Goal: Transaction & Acquisition: Purchase product/service

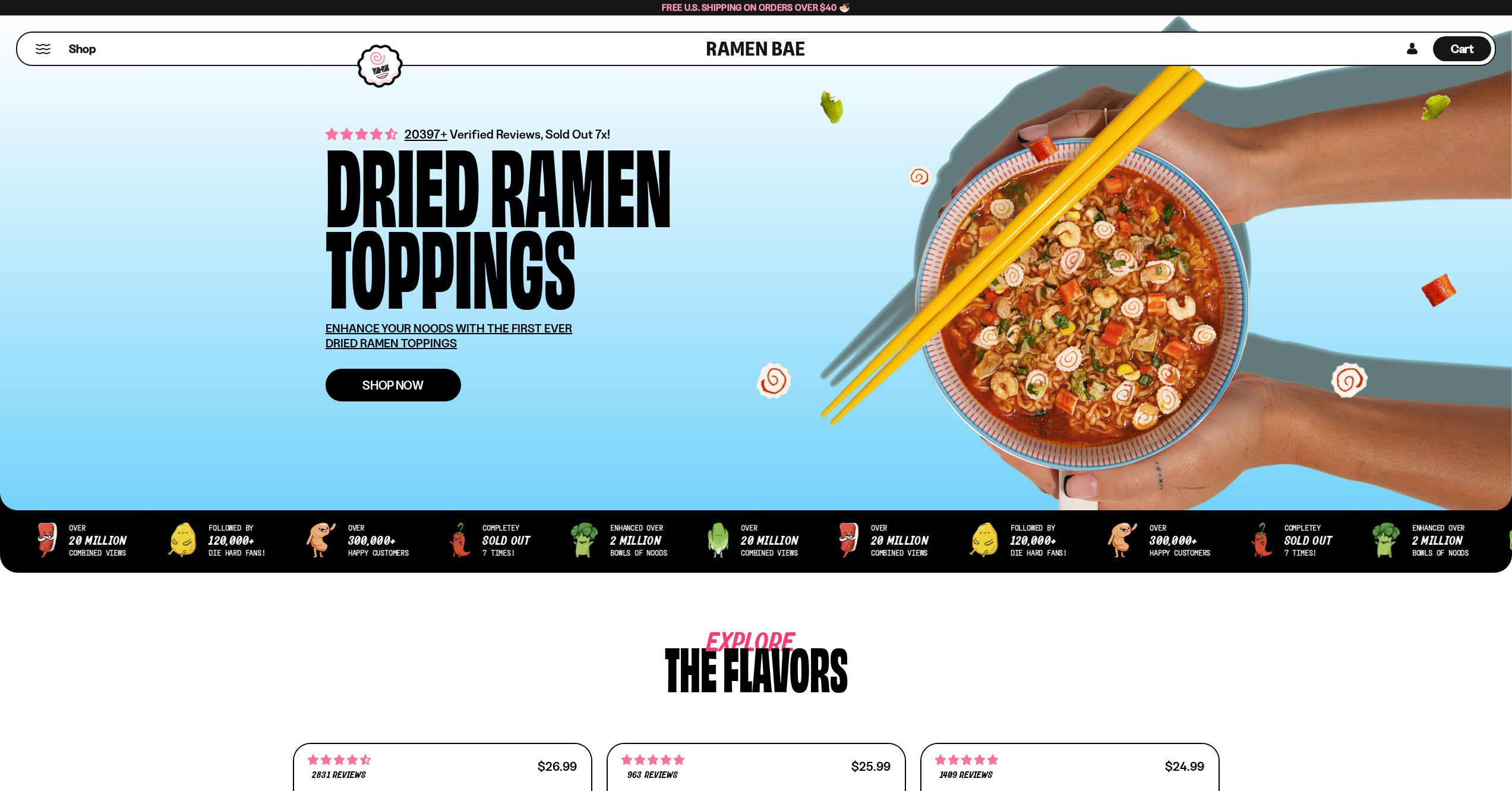
click at [428, 389] on link "Shop Now" at bounding box center [393, 385] width 136 height 33
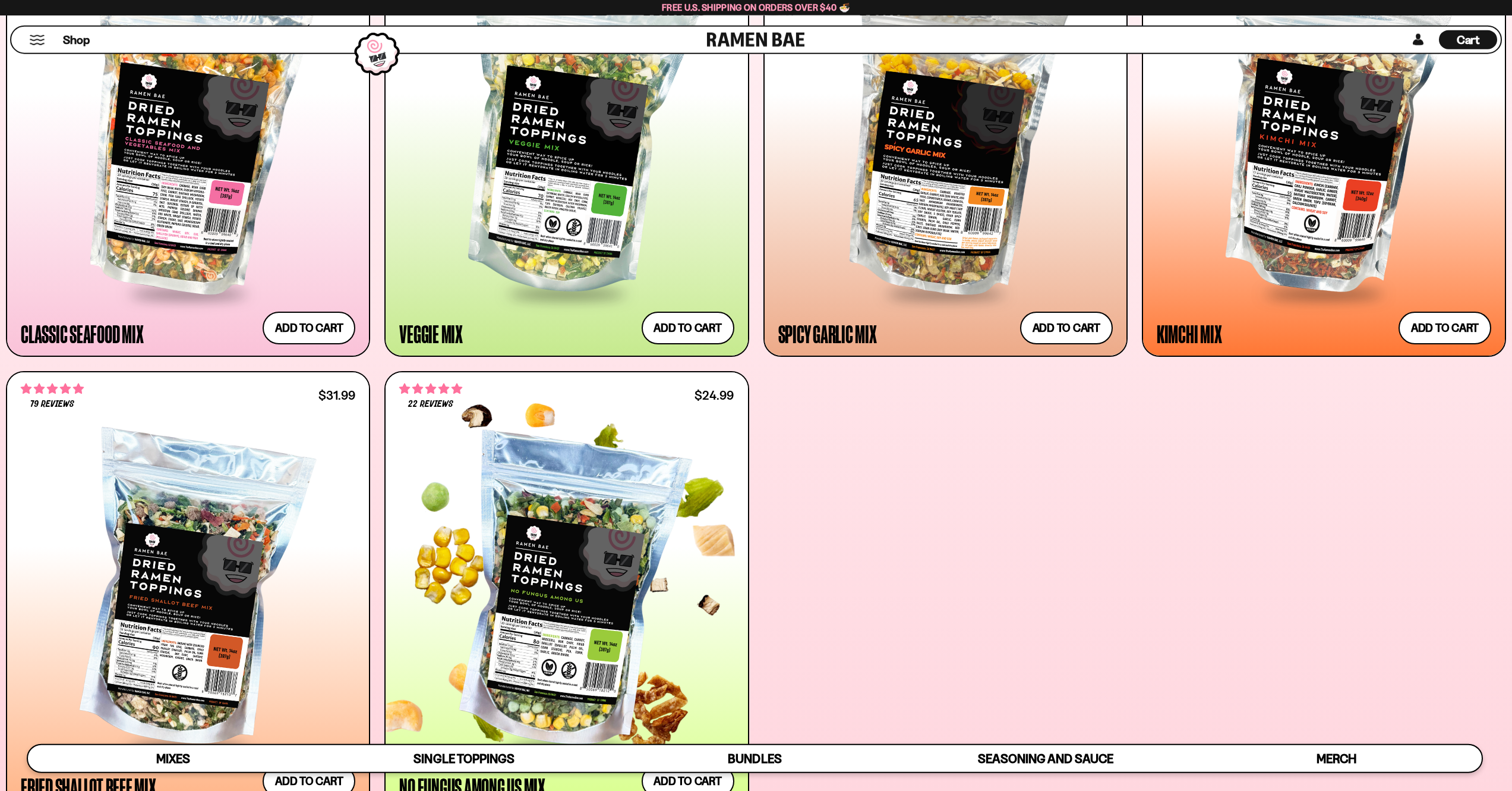
scroll to position [657, 0]
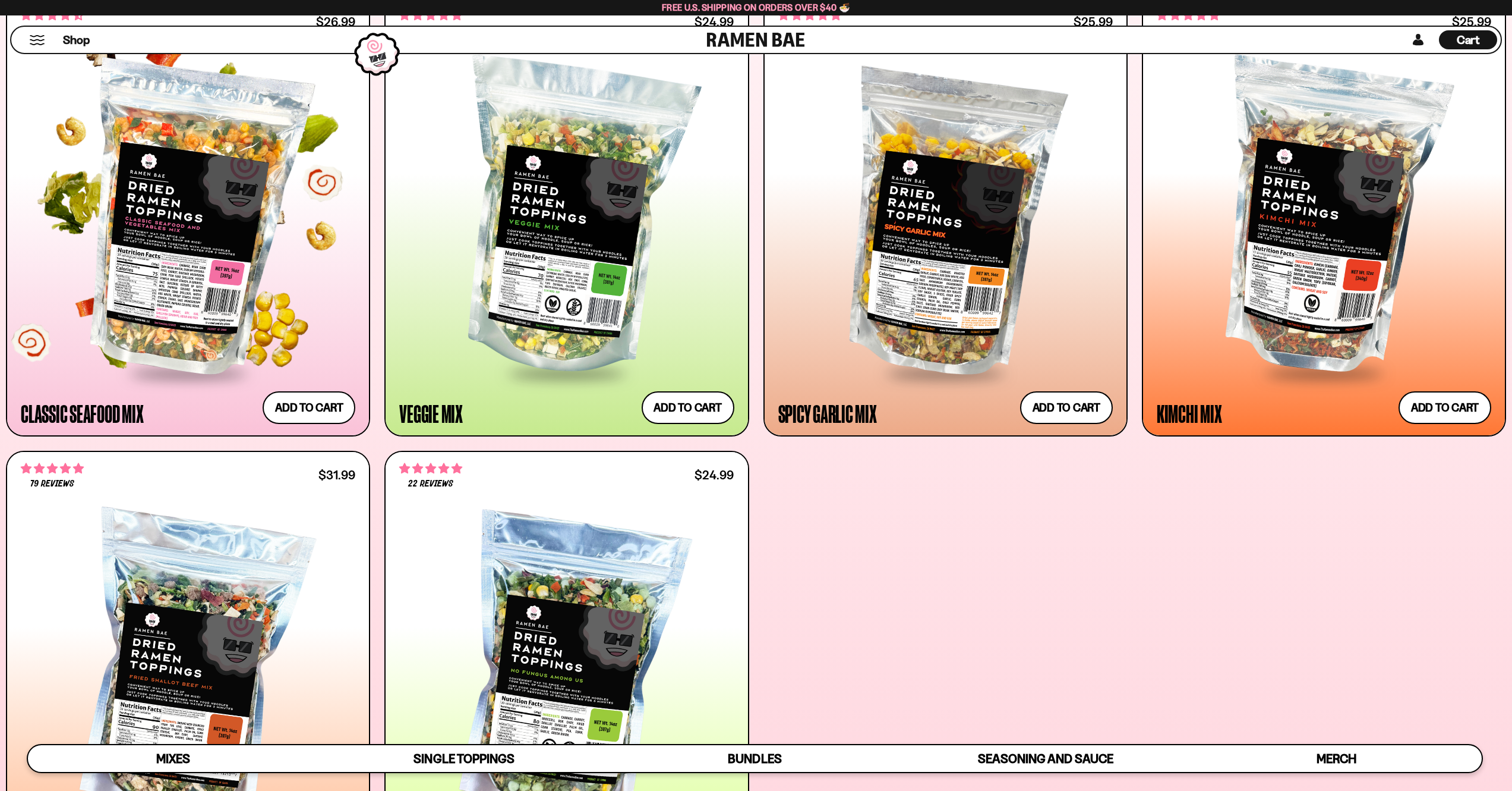
click at [316, 332] on div at bounding box center [188, 219] width 334 height 306
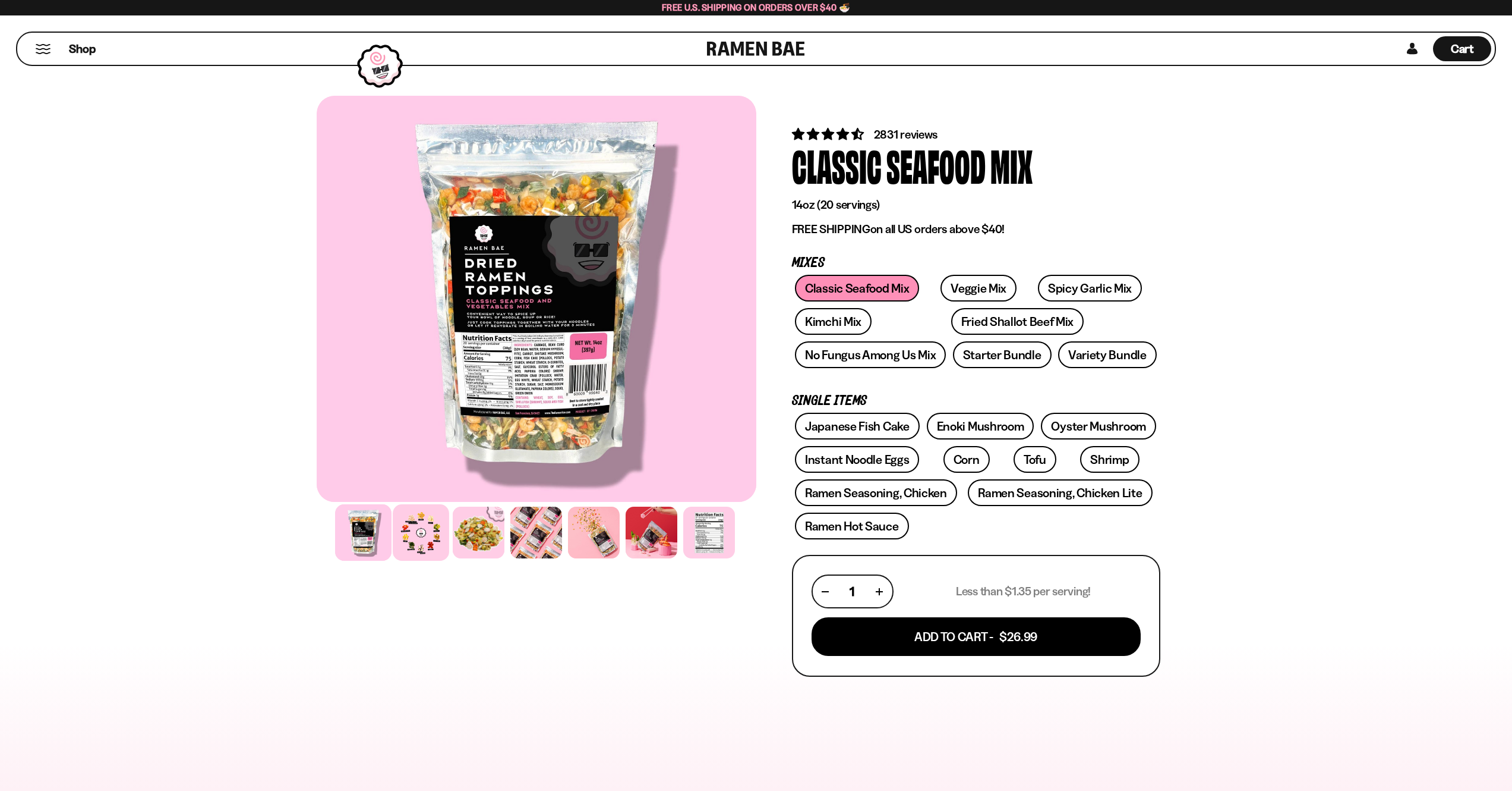
click at [407, 525] on div at bounding box center [421, 533] width 57 height 57
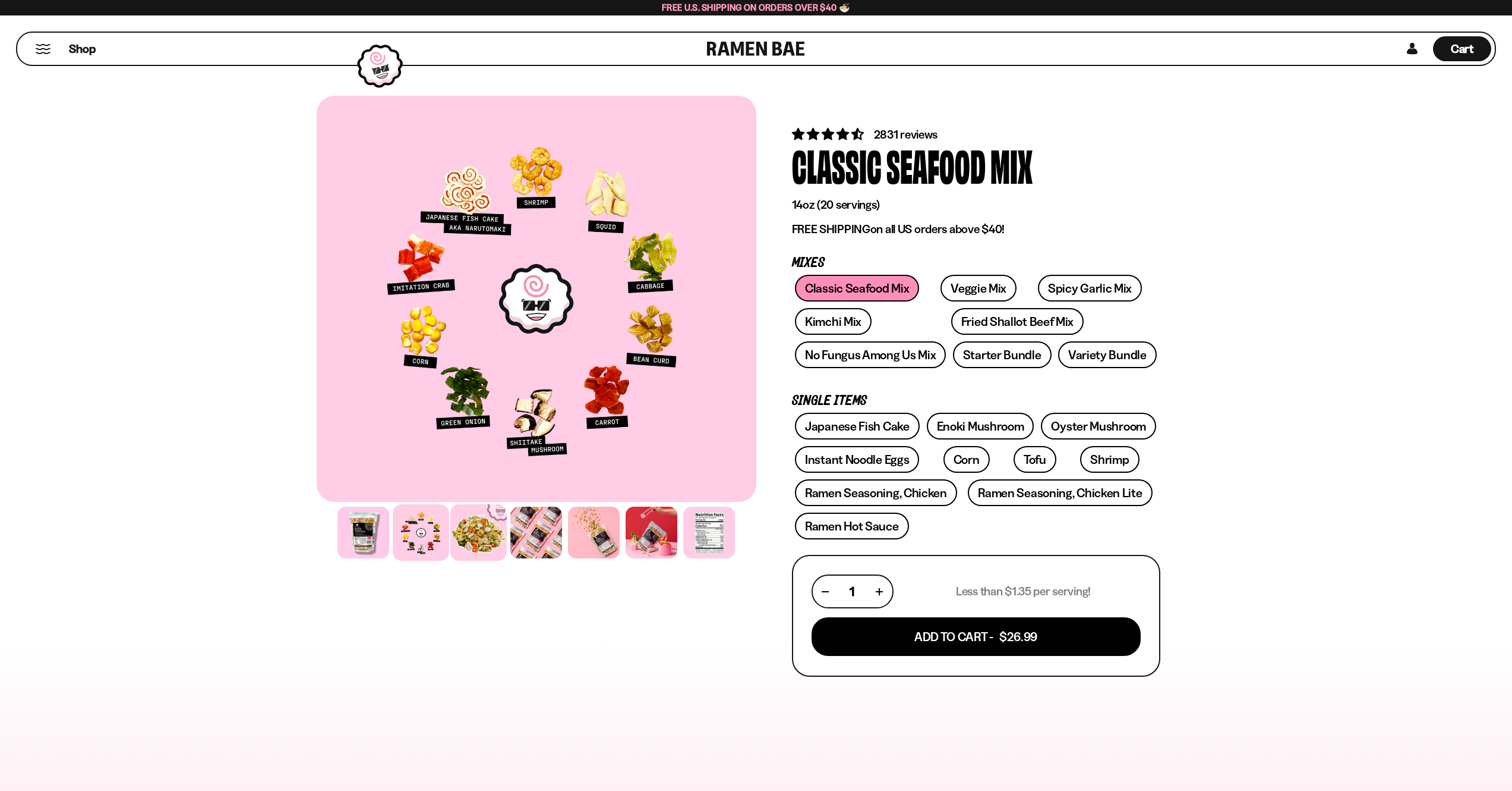
click at [470, 533] on div at bounding box center [479, 533] width 57 height 57
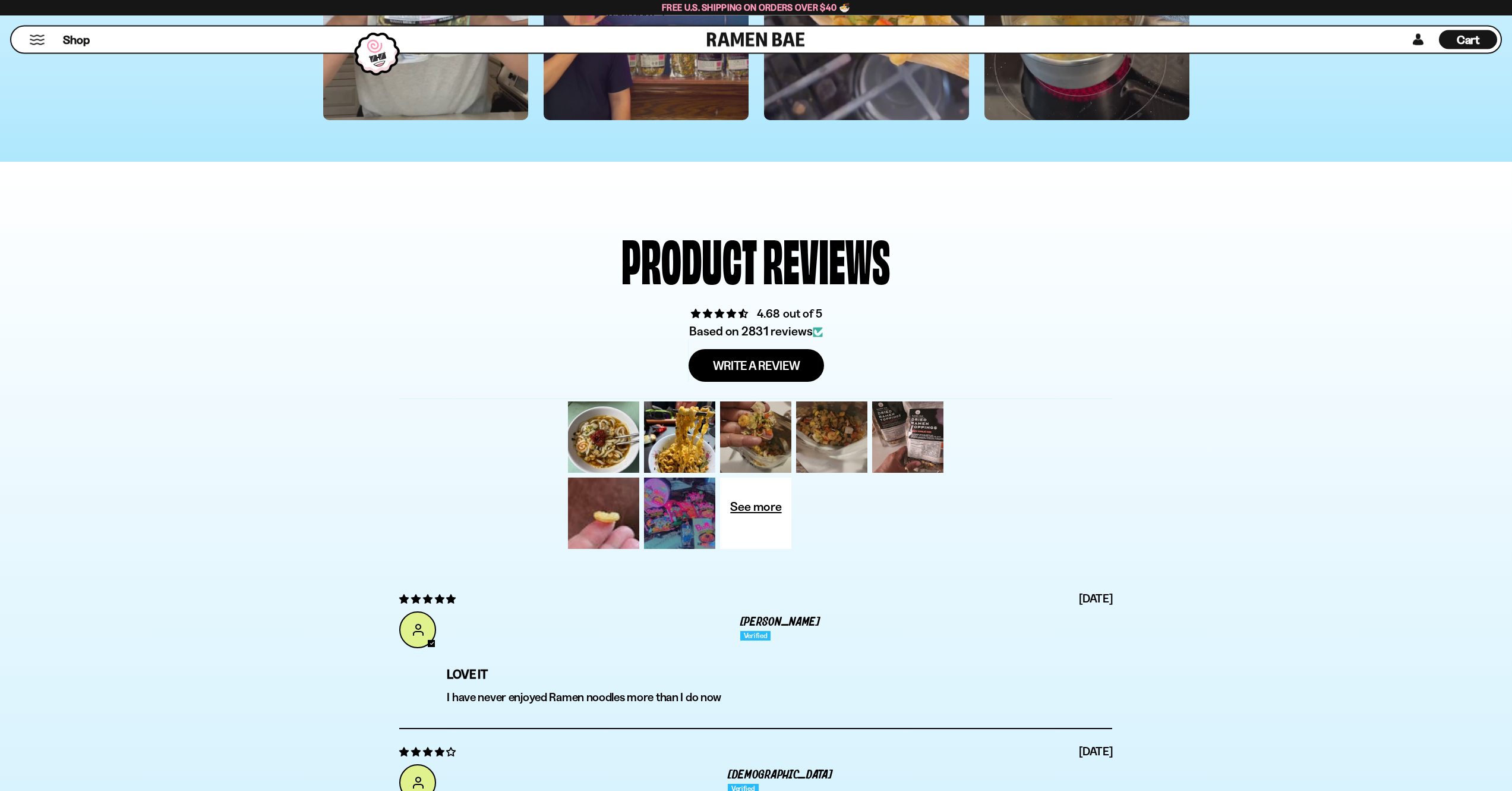
scroll to position [4081, 0]
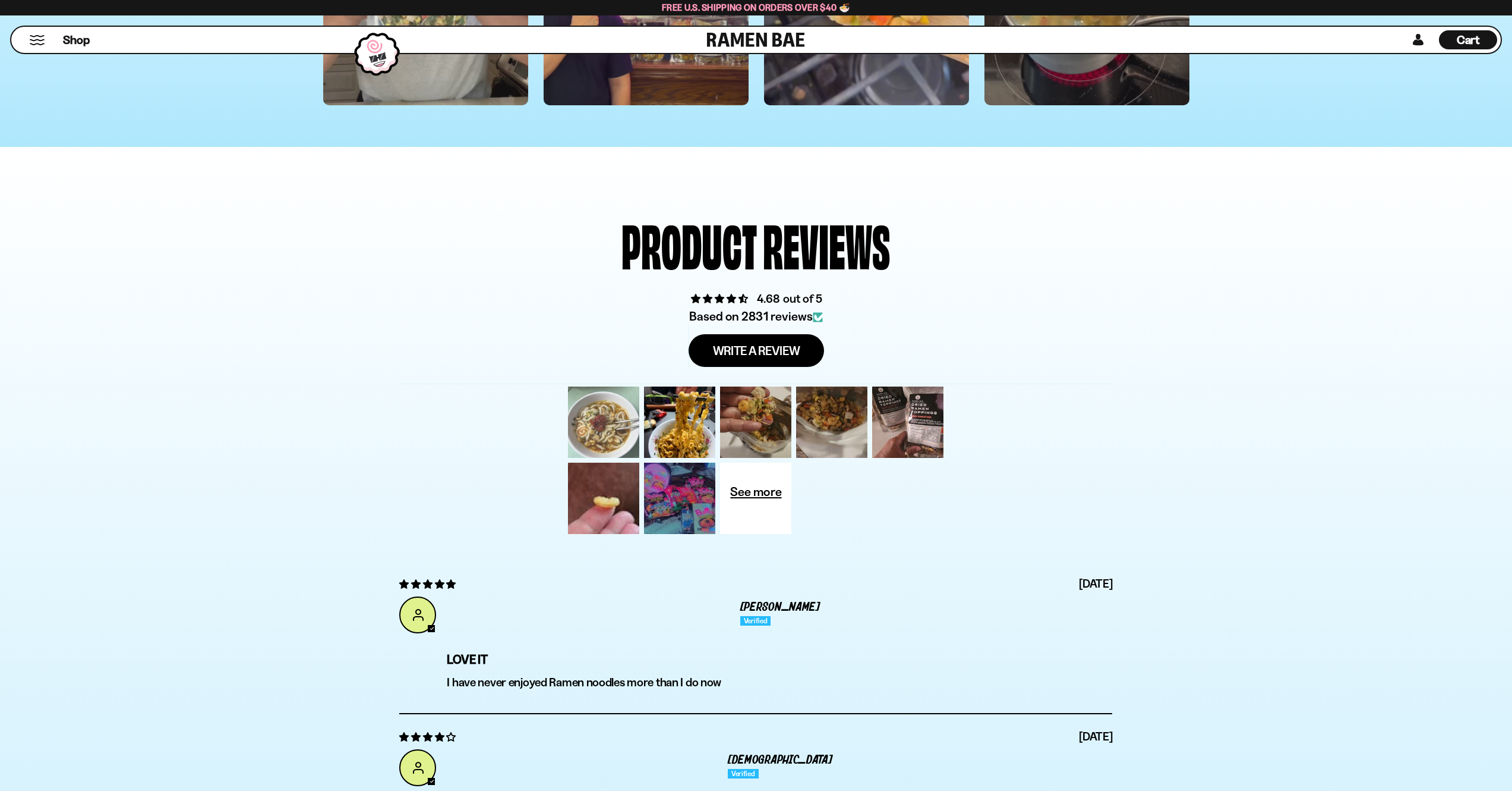
click at [590, 454] on div at bounding box center [604, 422] width 76 height 76
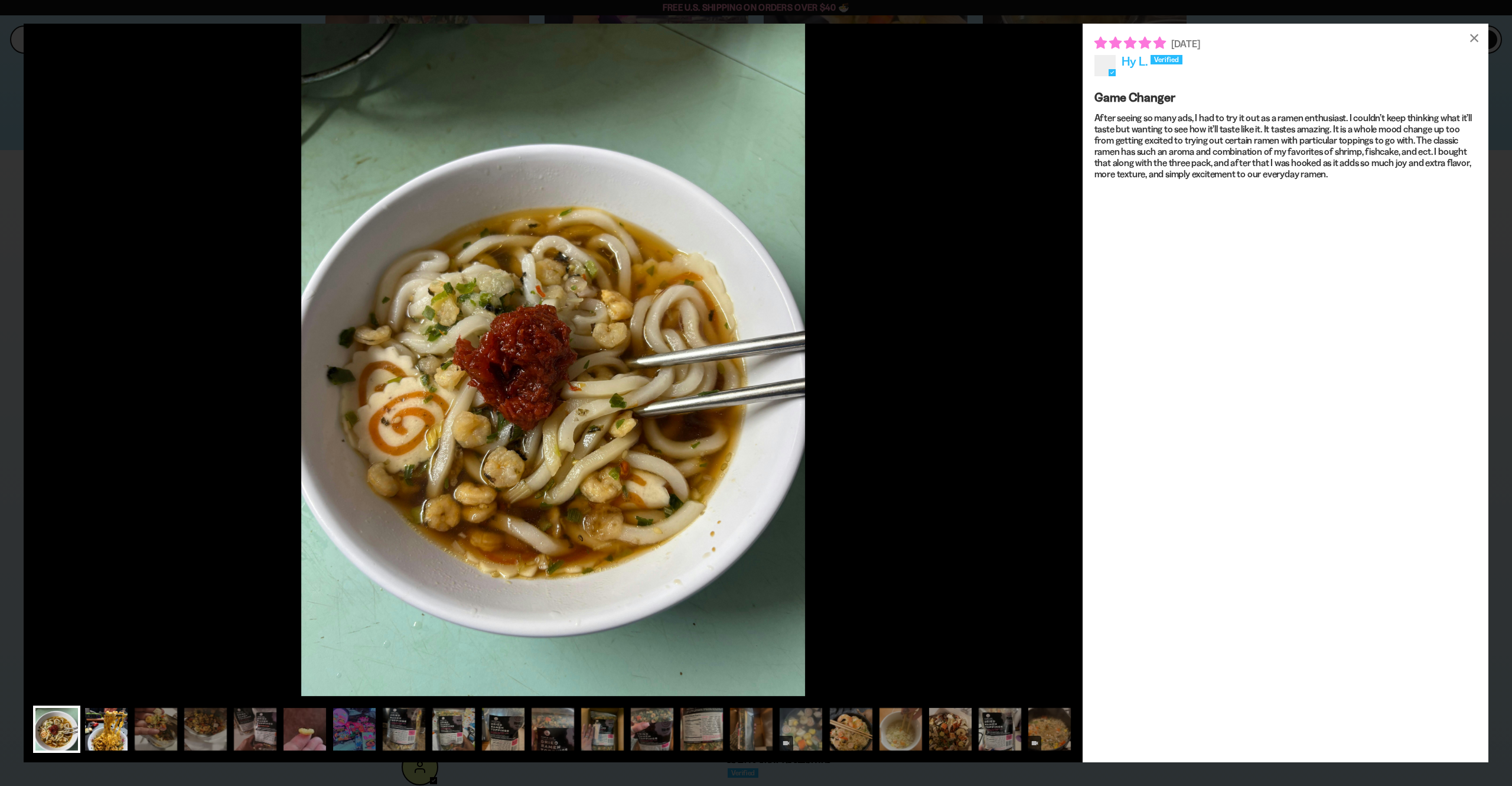
click at [114, 723] on div at bounding box center [106, 729] width 48 height 48
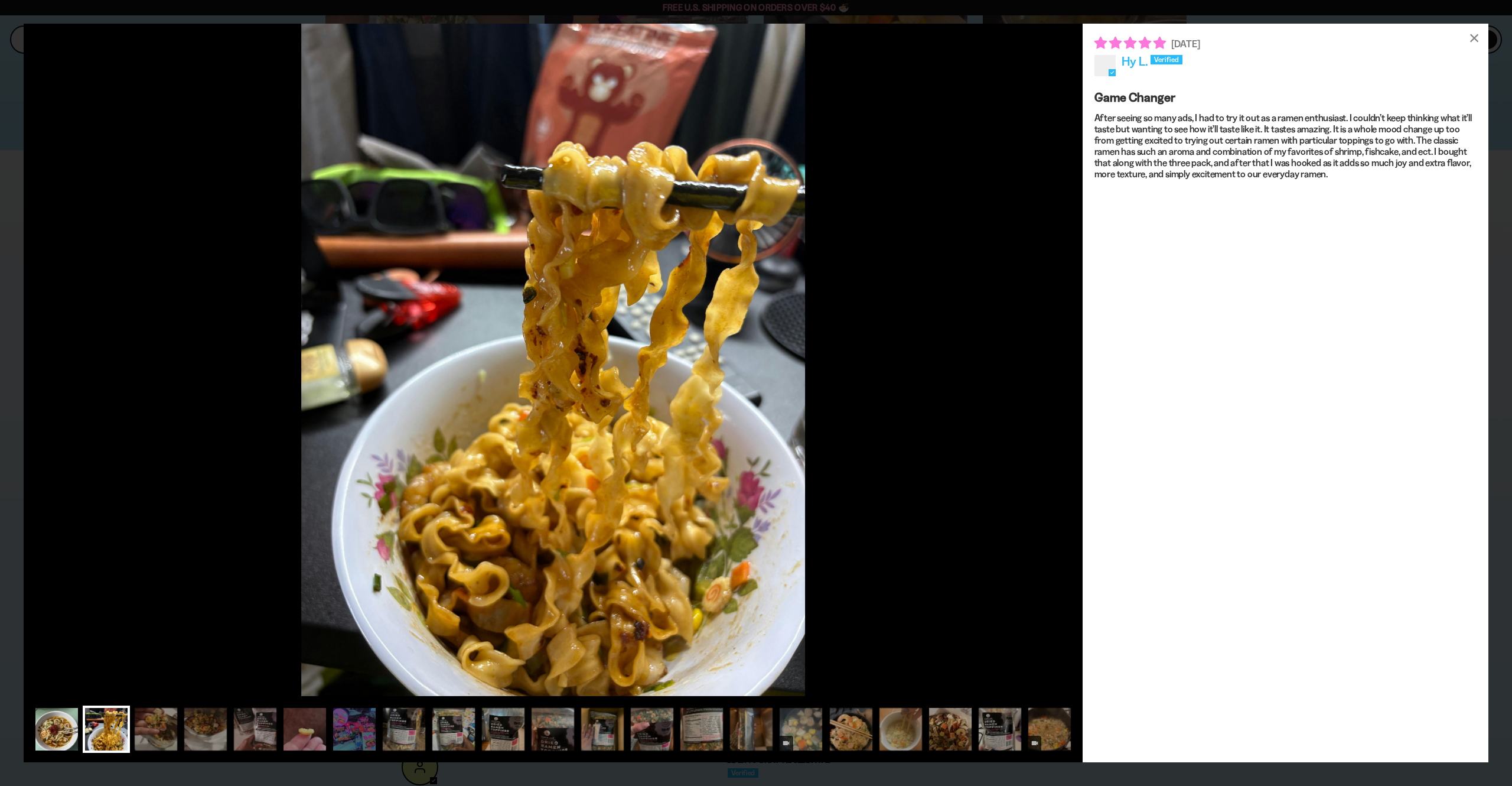
click at [53, 726] on div at bounding box center [56, 729] width 48 height 48
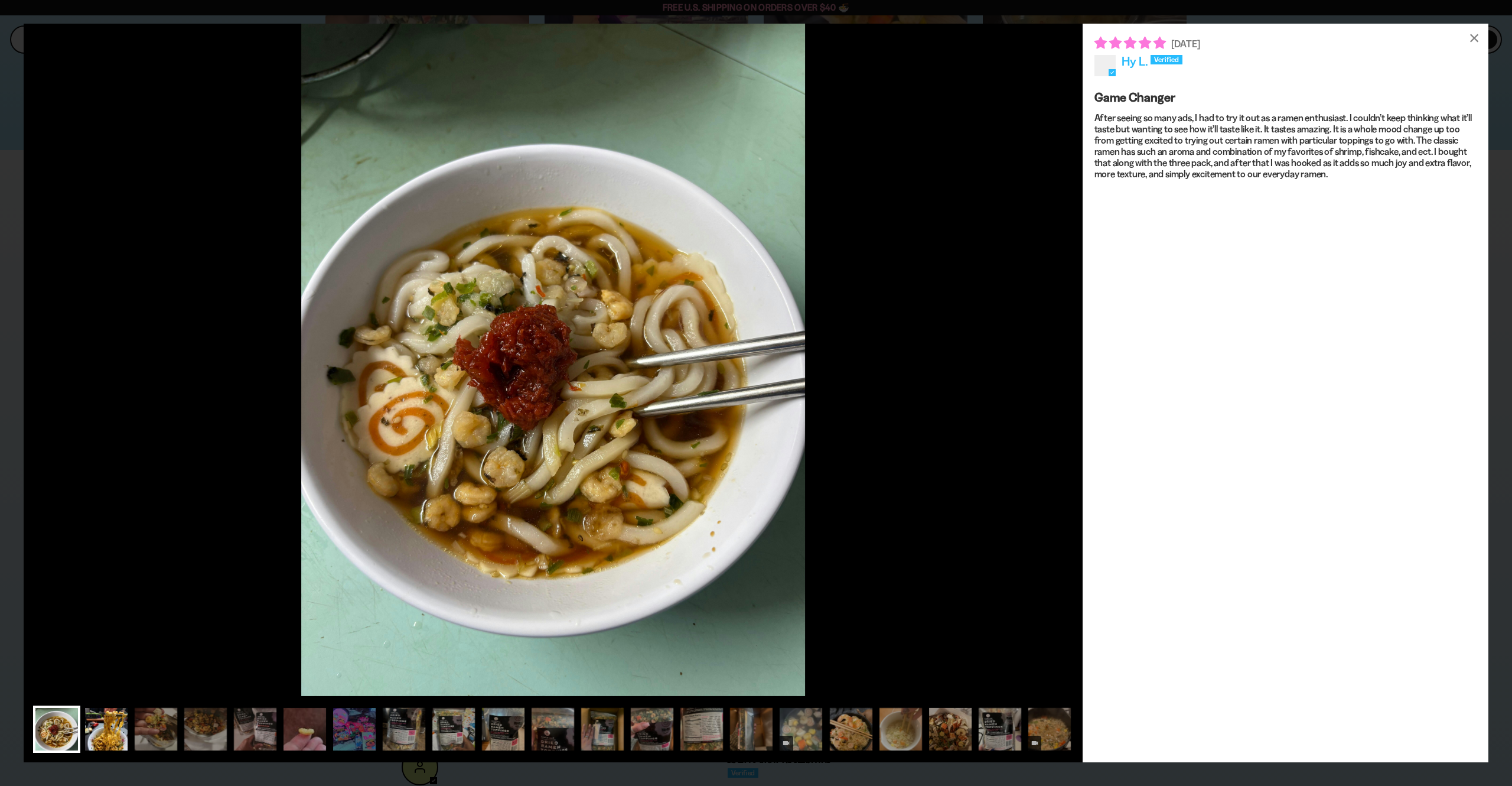
click at [98, 728] on div at bounding box center [106, 729] width 48 height 48
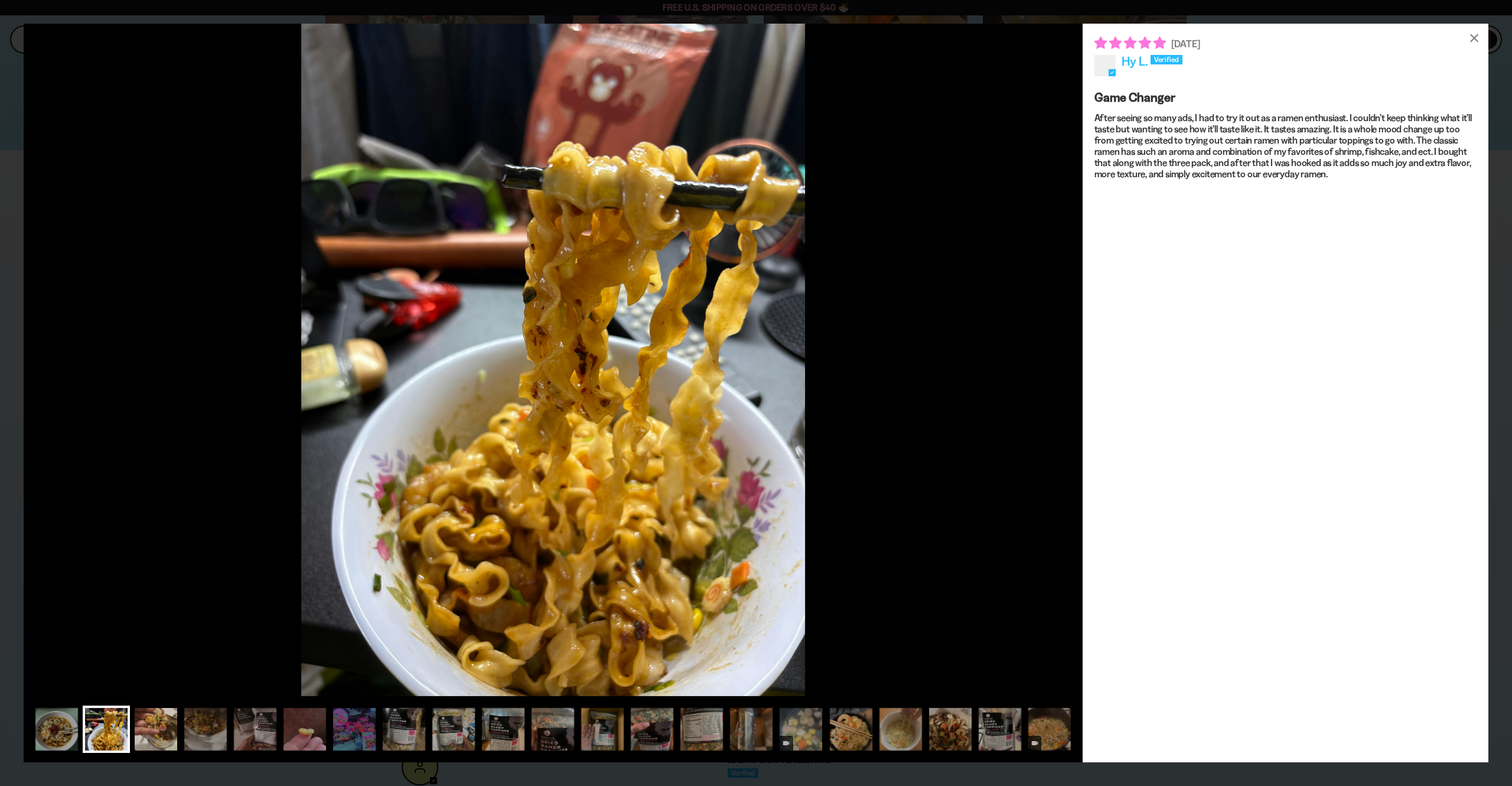
click at [161, 727] on div at bounding box center [156, 729] width 48 height 48
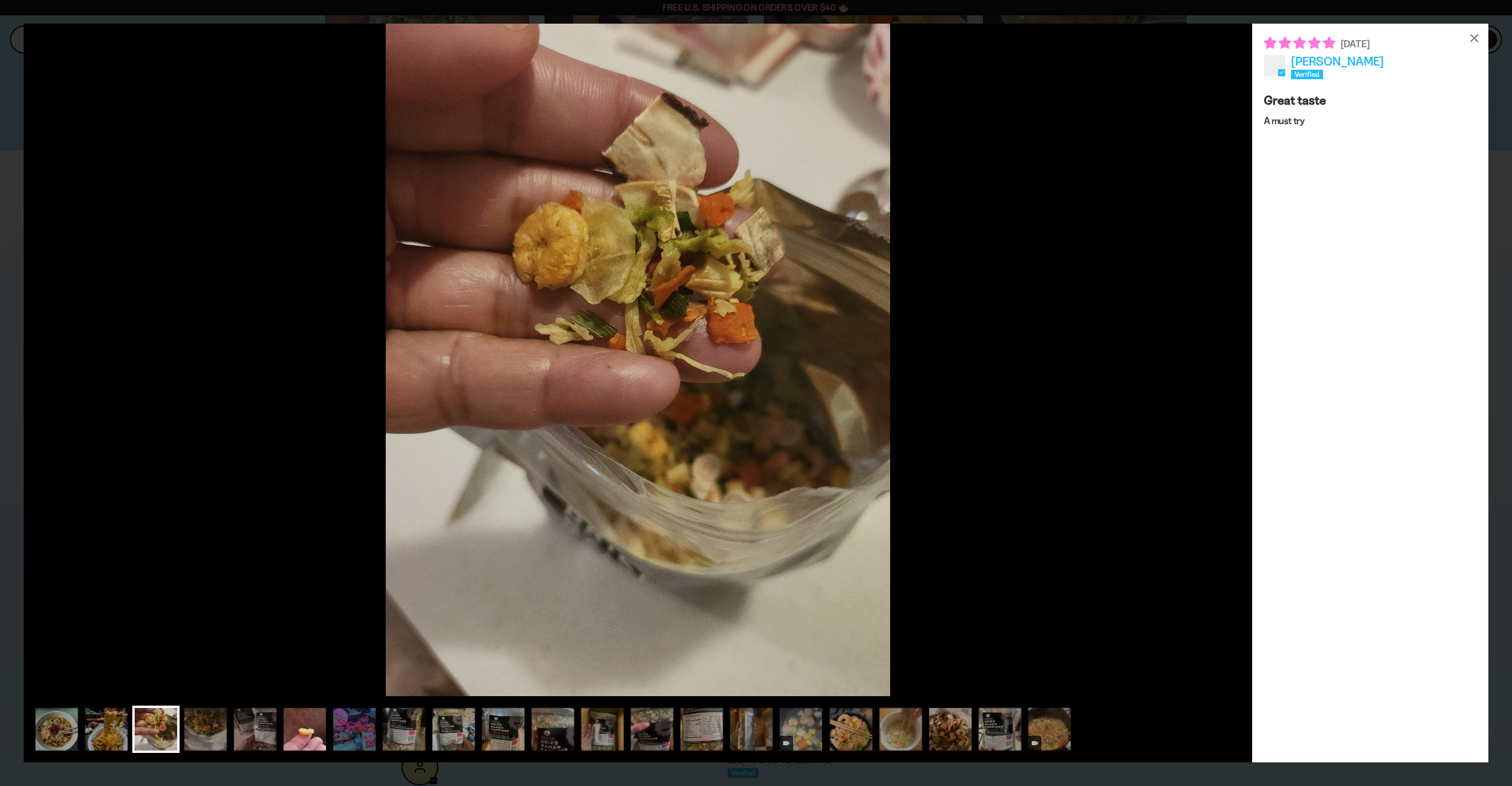
click at [289, 734] on div at bounding box center [304, 729] width 48 height 48
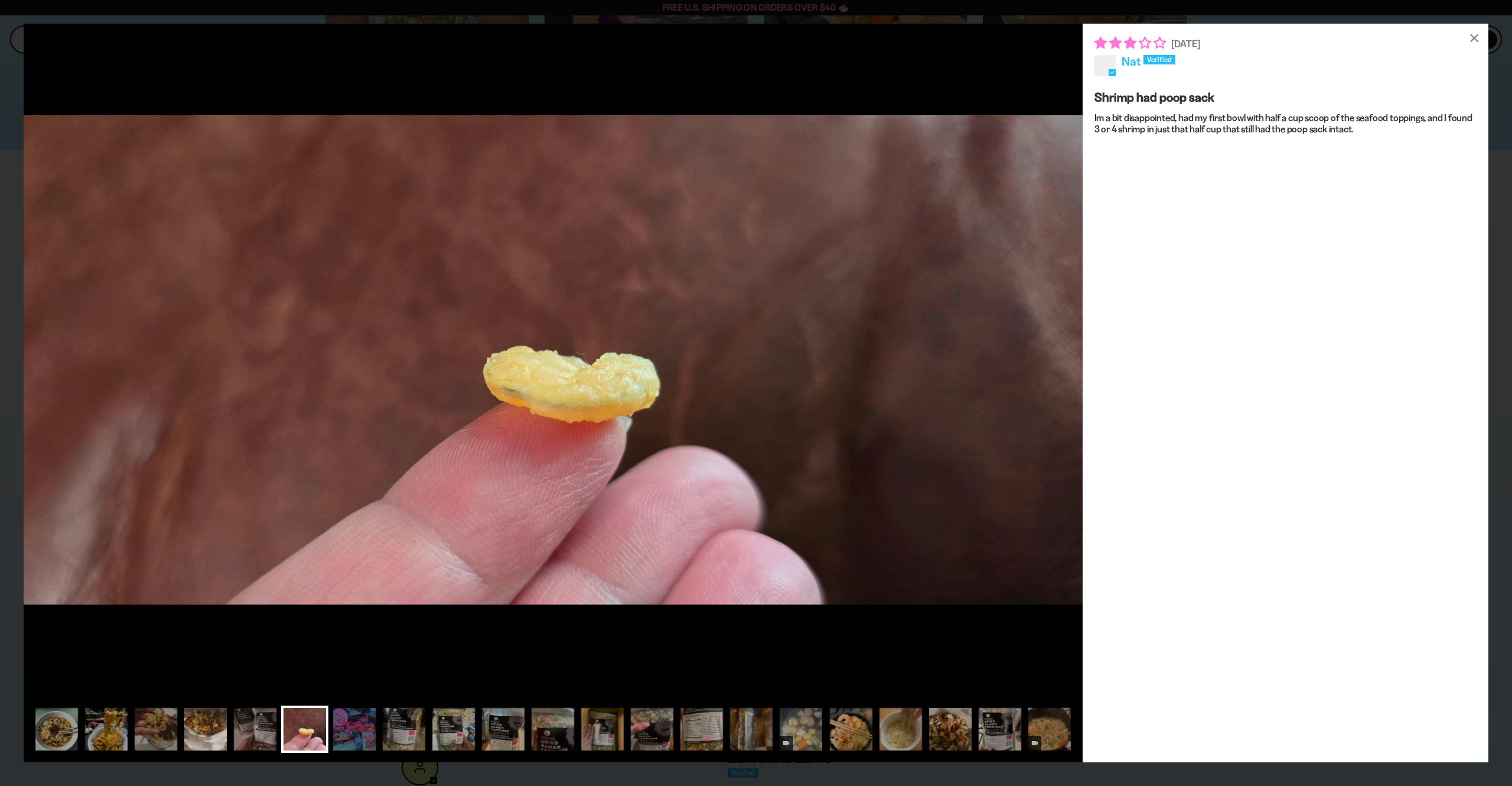
click at [224, 735] on div at bounding box center [205, 729] width 48 height 48
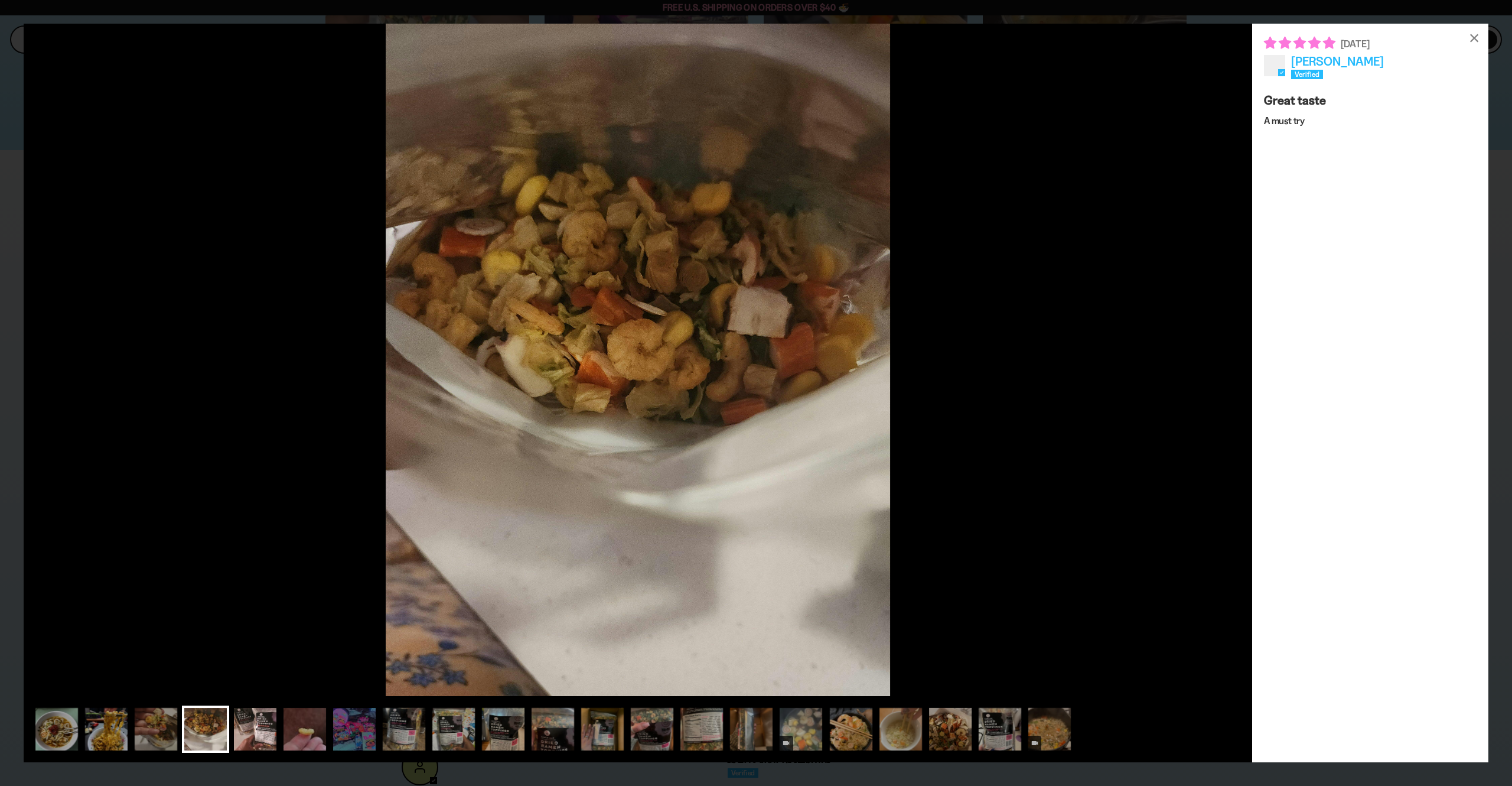
click at [255, 731] on div at bounding box center [255, 729] width 48 height 48
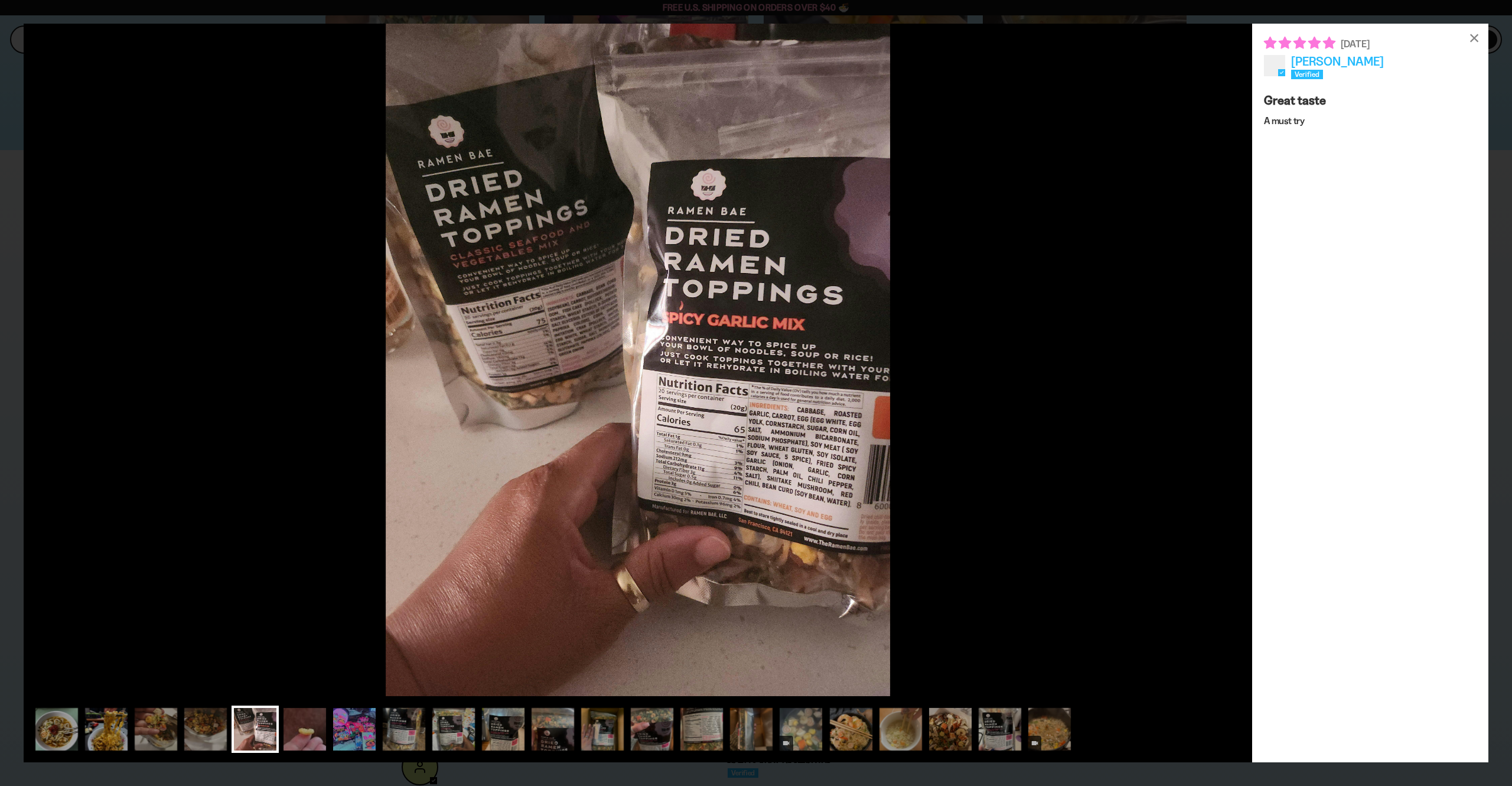
click at [367, 730] on div at bounding box center [354, 729] width 48 height 48
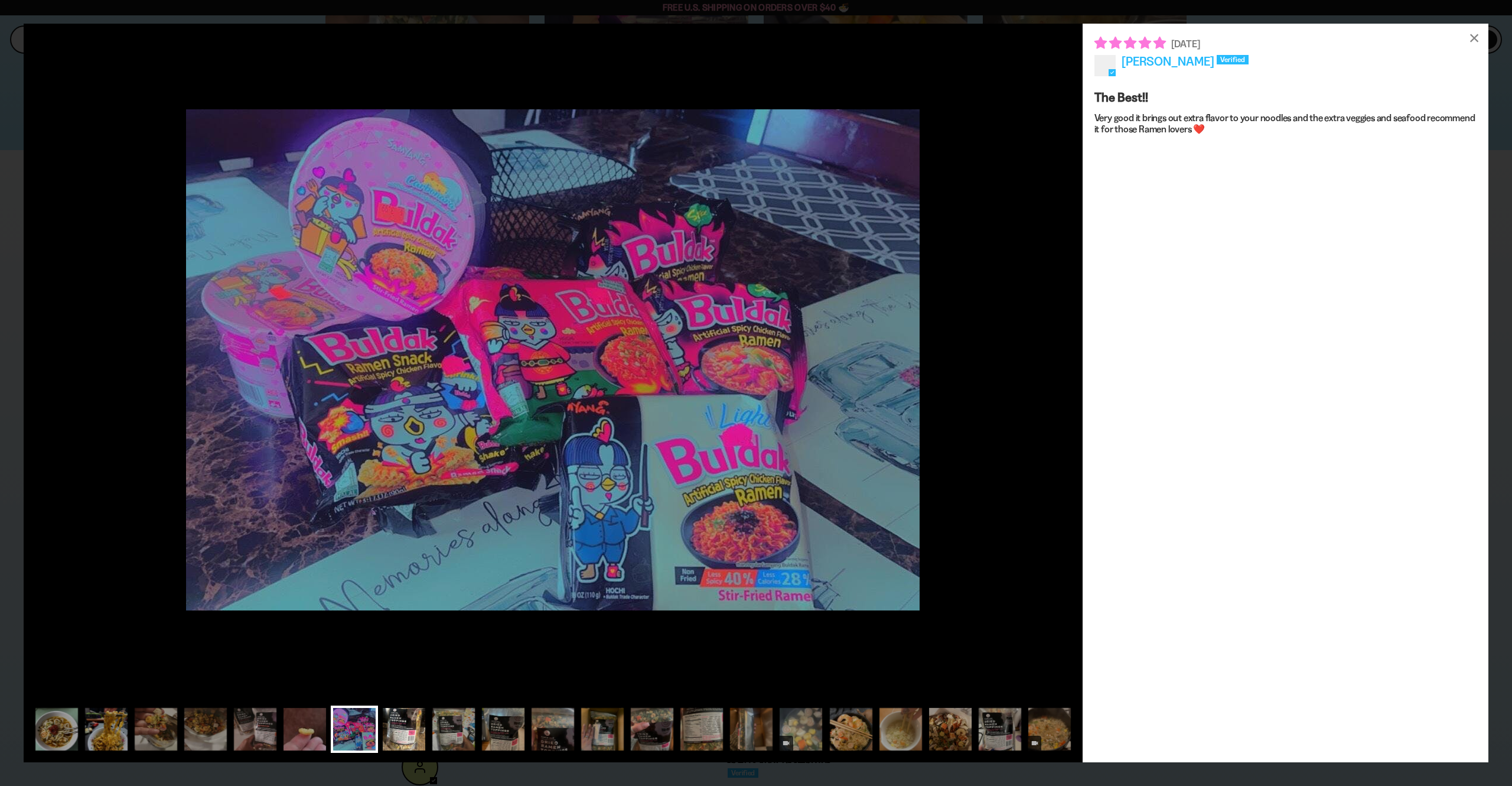
click at [399, 732] on div at bounding box center [403, 729] width 48 height 48
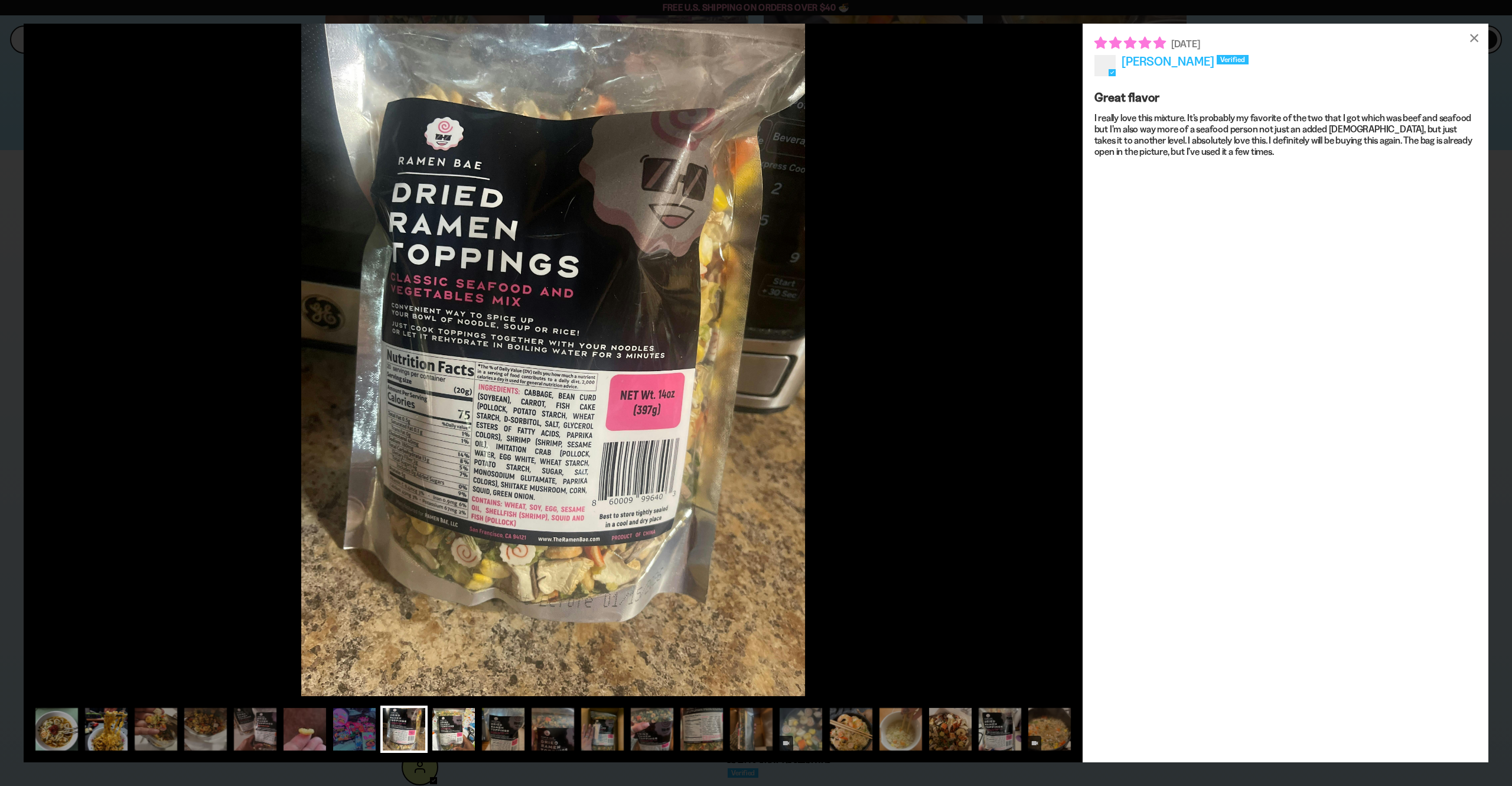
click at [451, 734] on div at bounding box center [453, 729] width 48 height 48
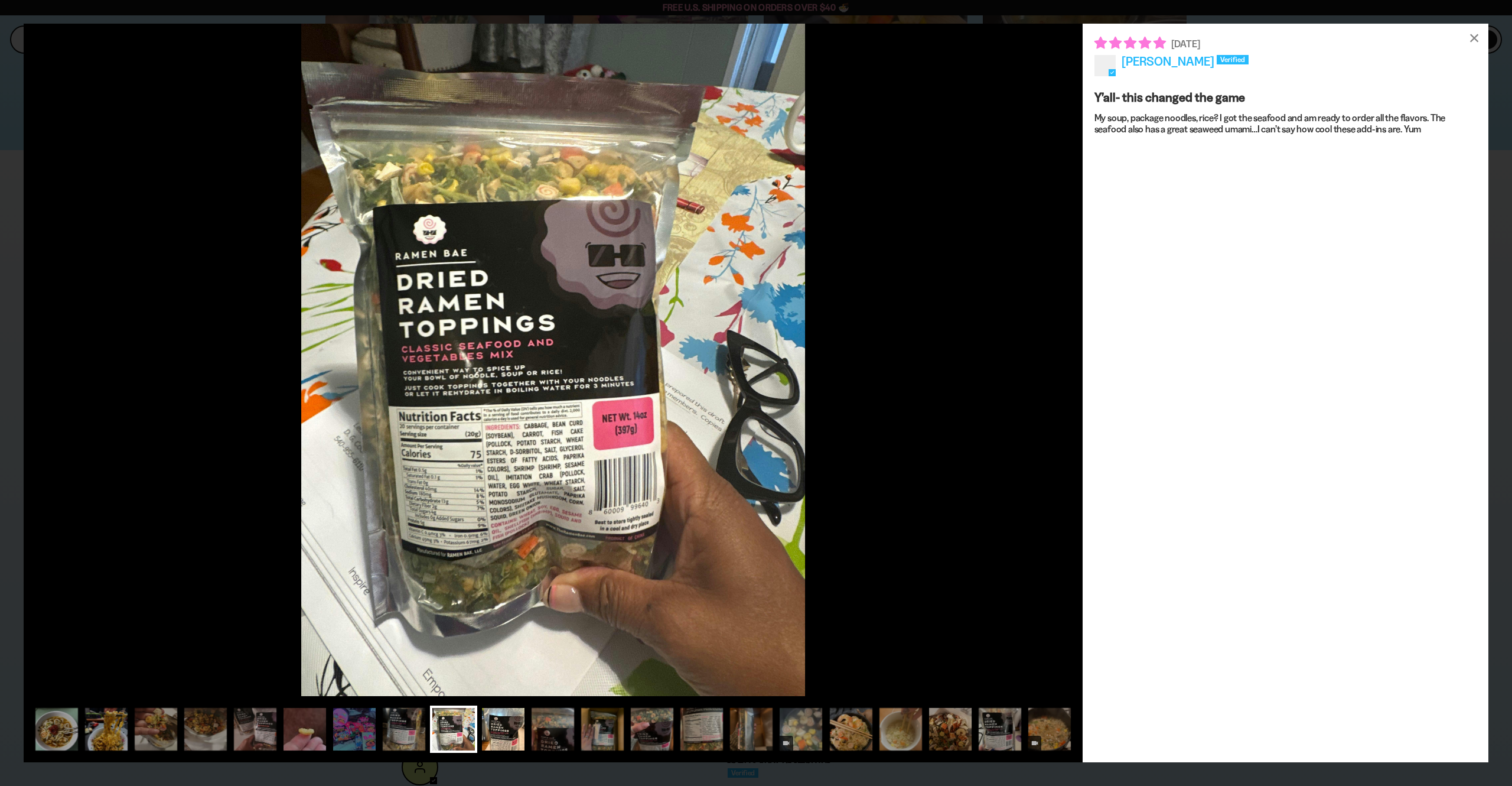
click at [512, 734] on div at bounding box center [503, 729] width 48 height 48
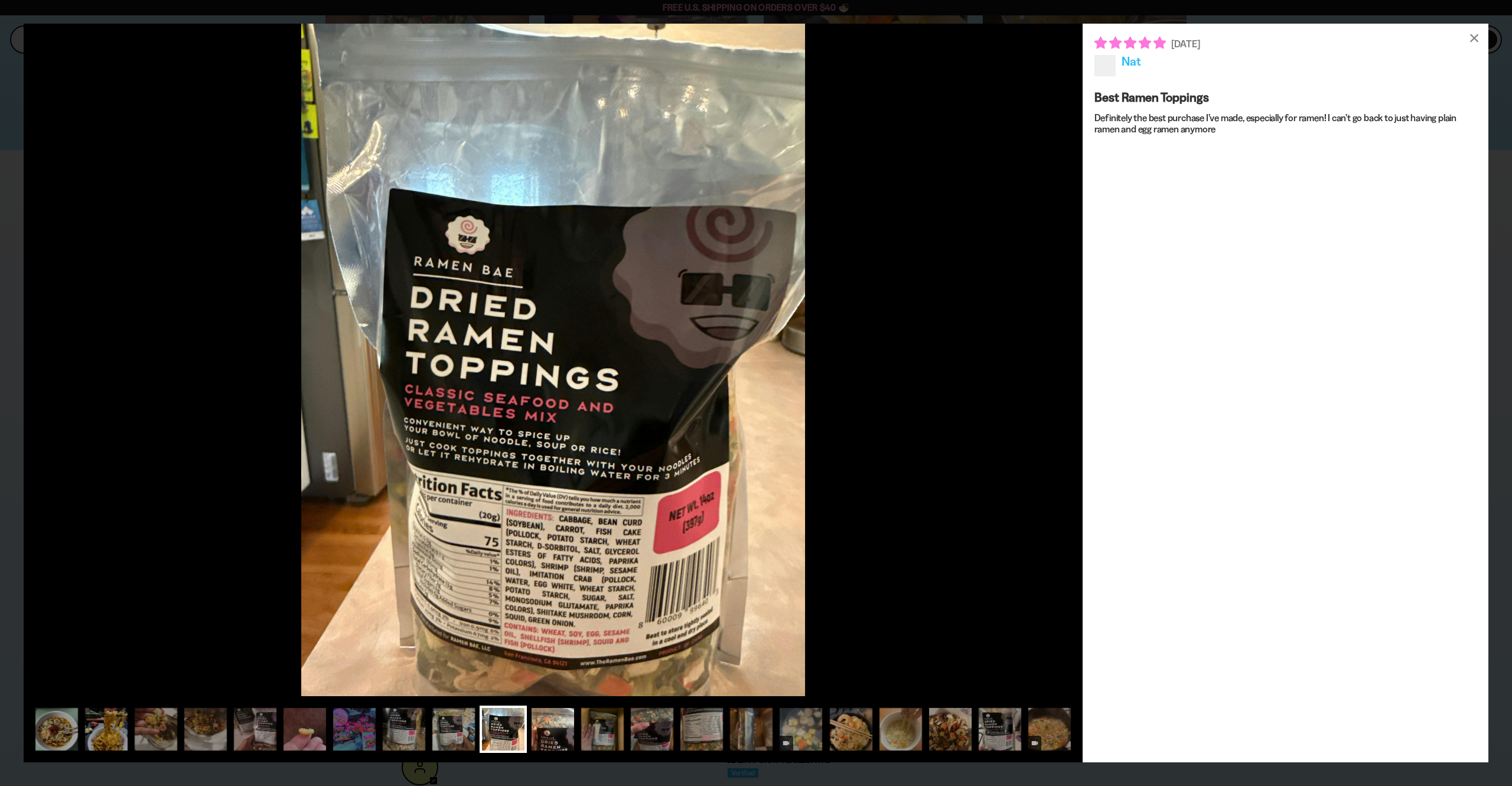
click at [551, 734] on div at bounding box center [552, 729] width 48 height 48
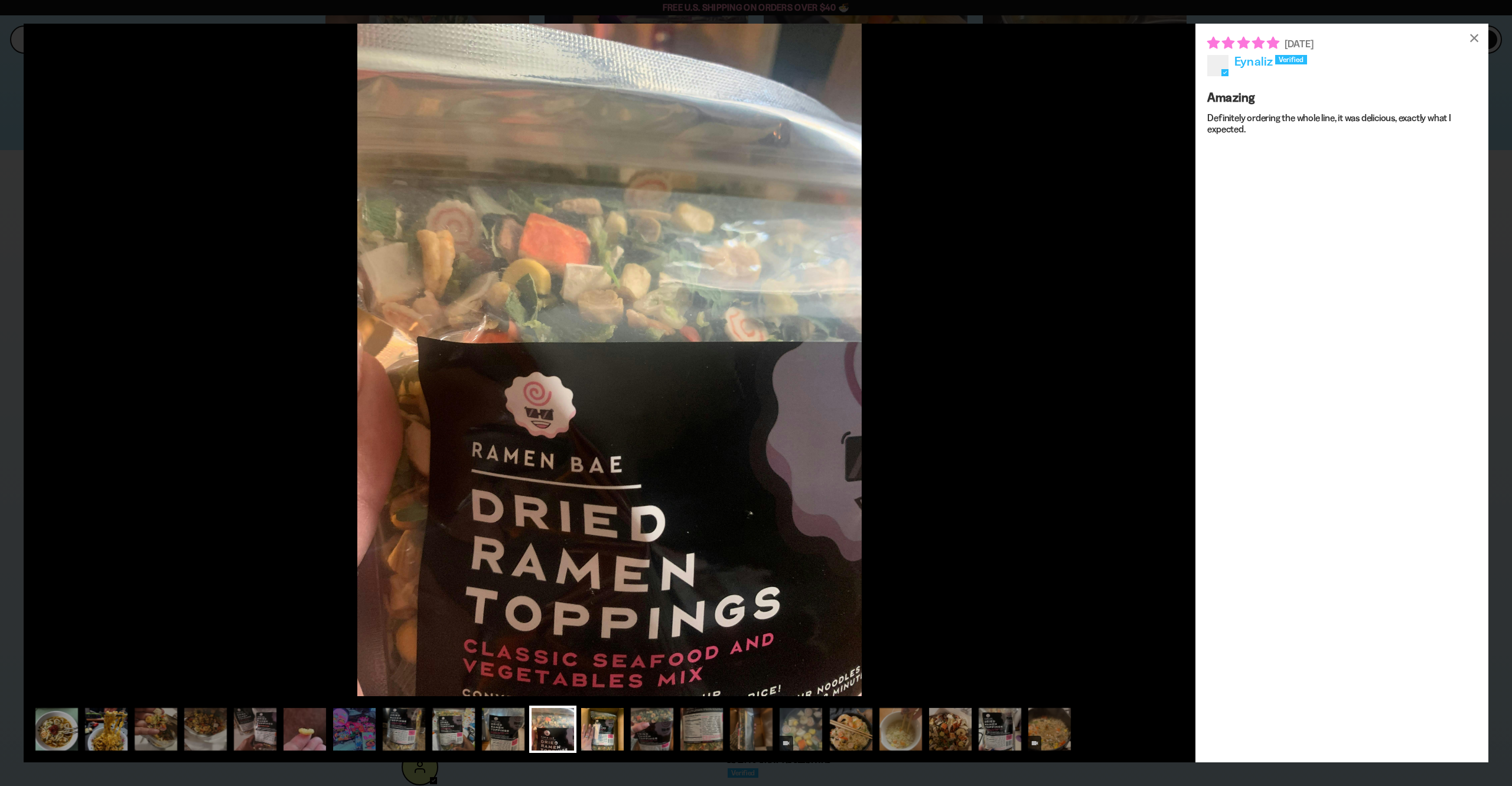
click at [619, 737] on div at bounding box center [602, 729] width 48 height 48
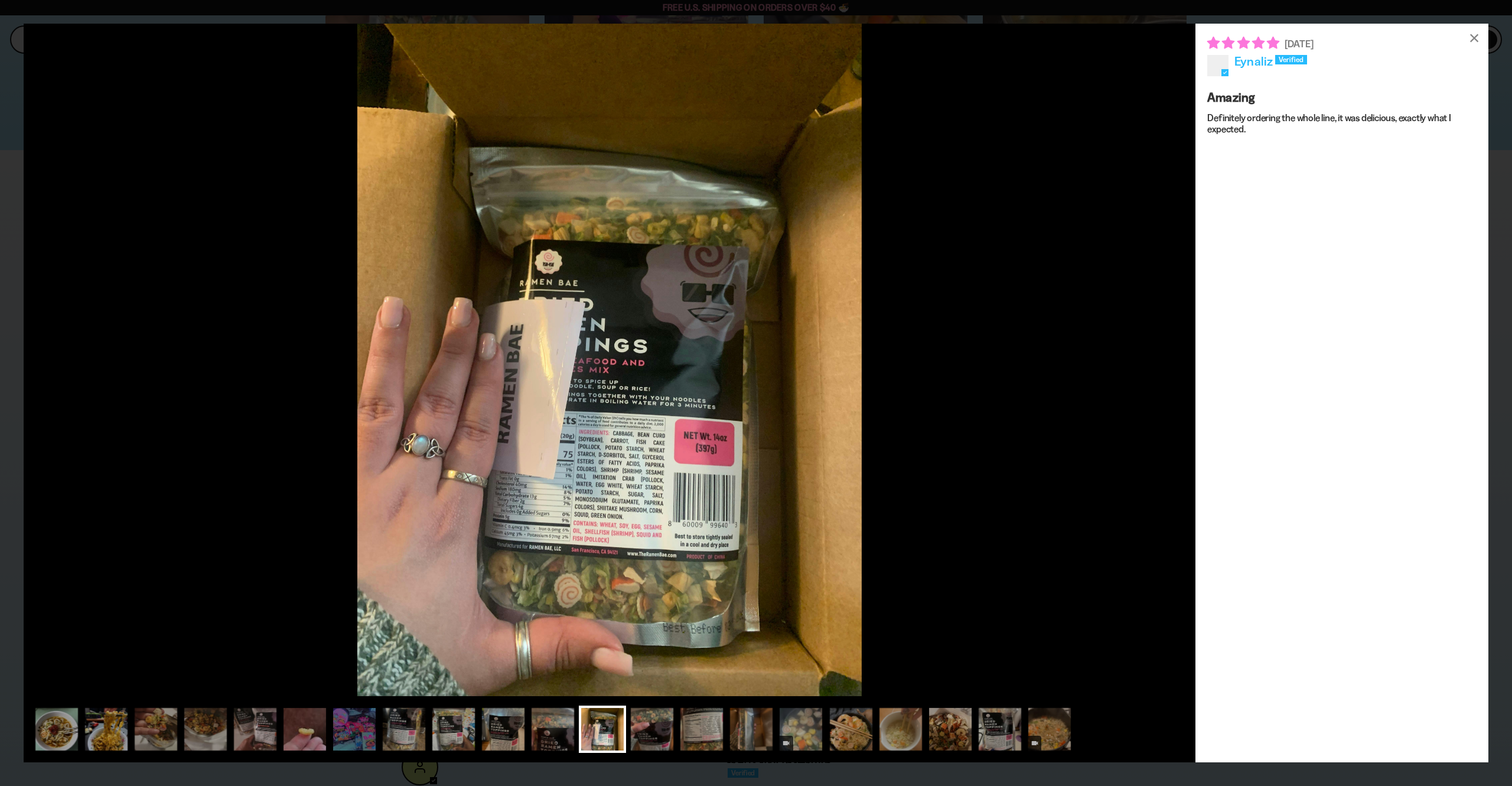
click at [676, 736] on div at bounding box center [609, 731] width 1153 height 52
click at [687, 735] on div at bounding box center [701, 729] width 48 height 48
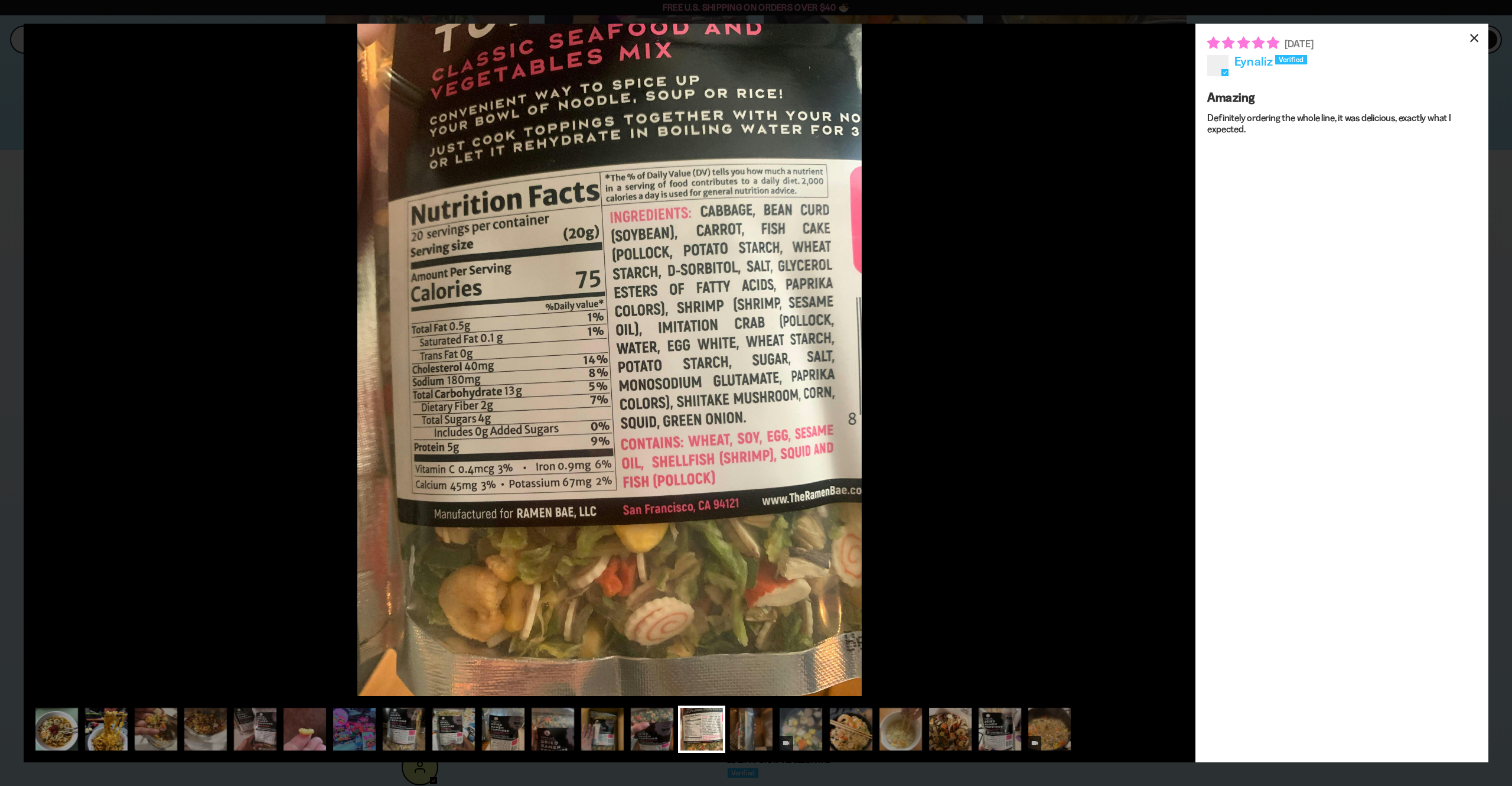
click at [1478, 36] on div "×" at bounding box center [1474, 37] width 28 height 28
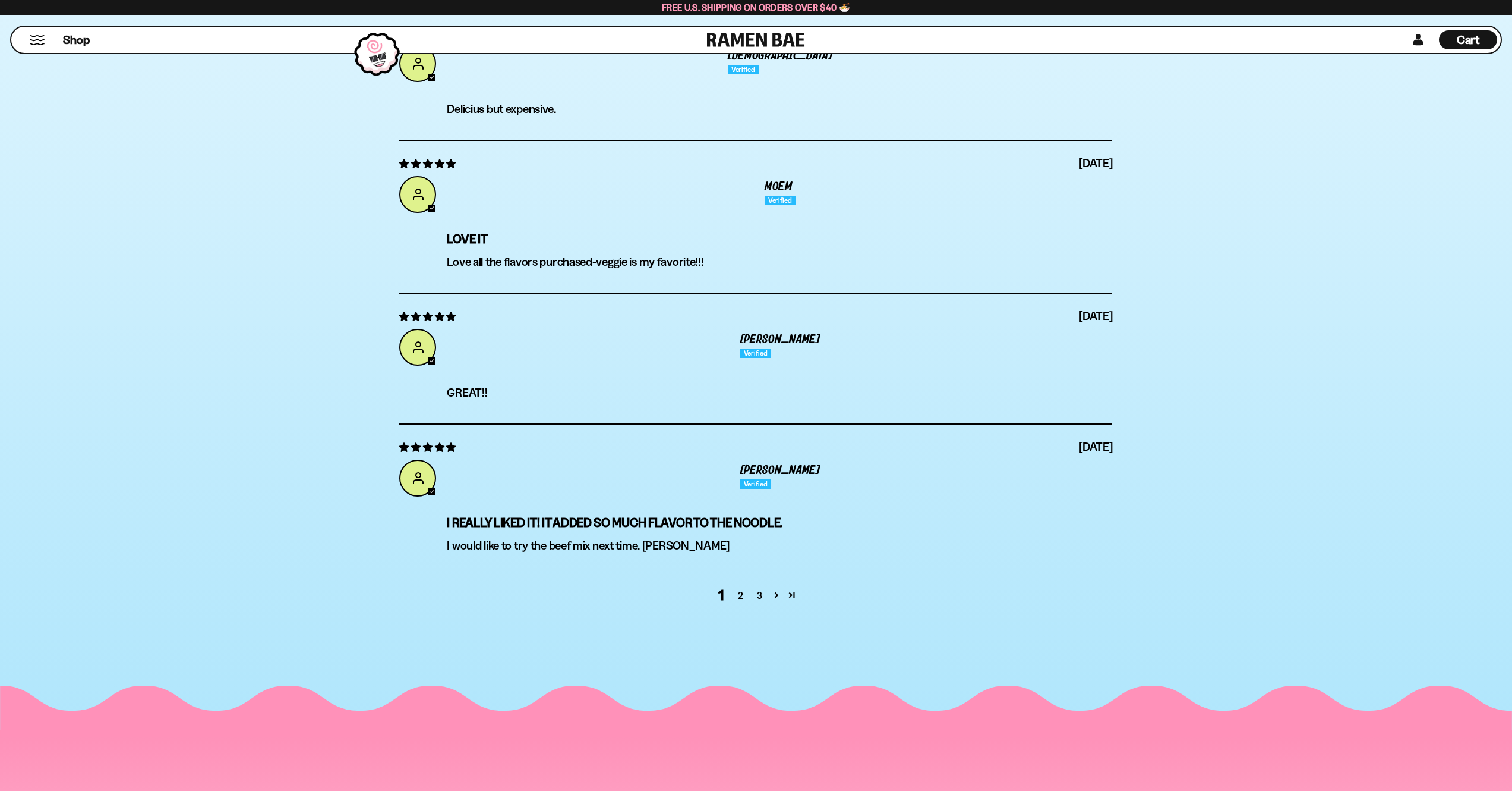
scroll to position [4253, 0]
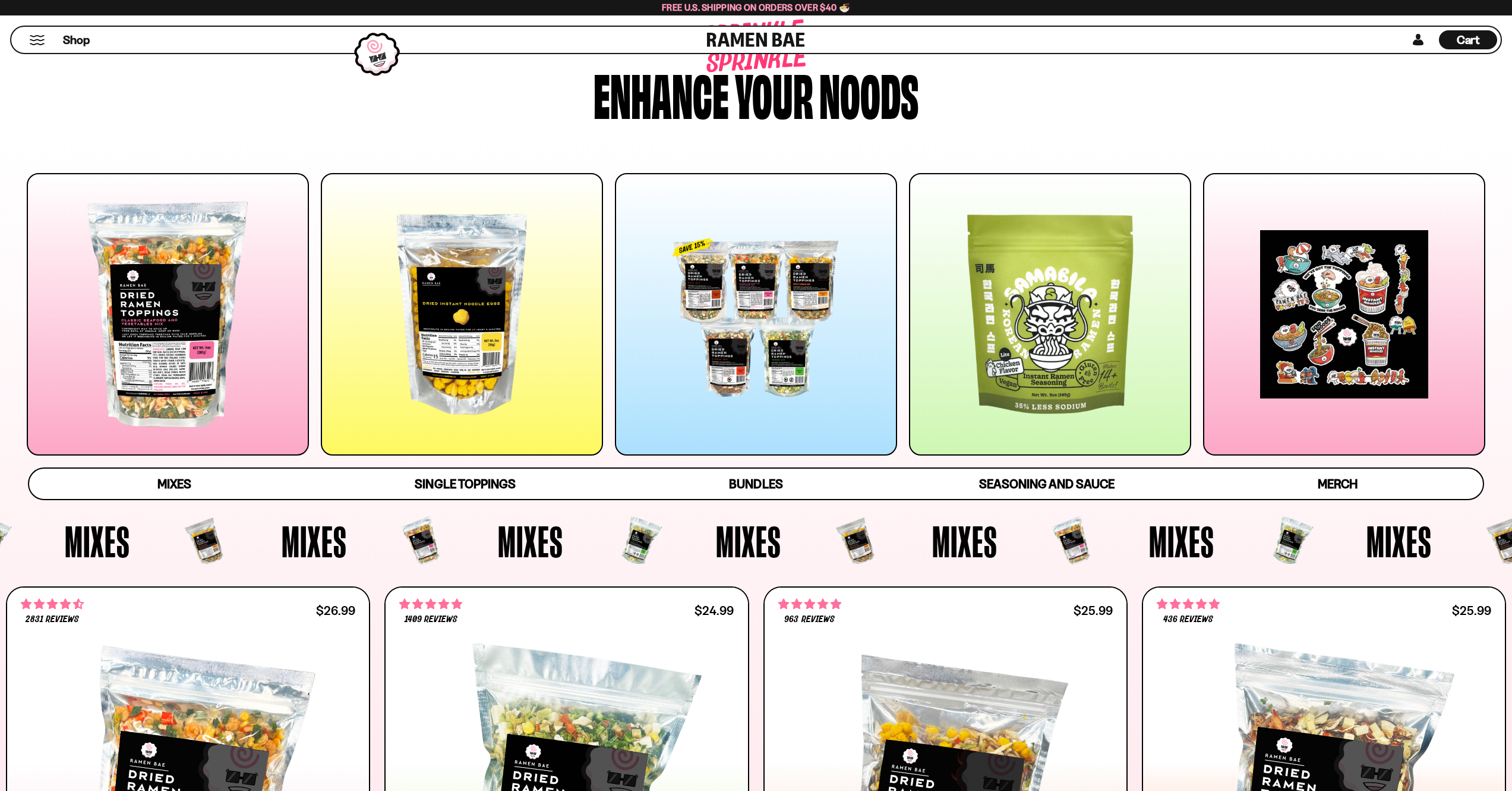
scroll to position [67, 0]
